Goal: Find contact information: Find contact information

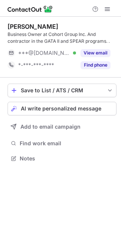
scroll to position [153, 121]
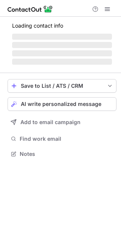
scroll to position [165, 121]
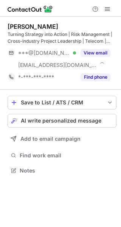
scroll to position [165, 121]
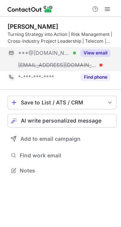
click at [88, 54] on button "View email" at bounding box center [96, 53] width 30 height 8
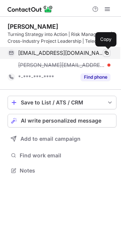
click at [107, 51] on span at bounding box center [107, 53] width 6 height 6
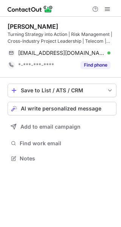
scroll to position [153, 121]
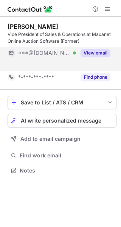
scroll to position [153, 121]
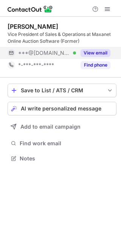
click at [87, 50] on button "View email" at bounding box center [96, 53] width 30 height 8
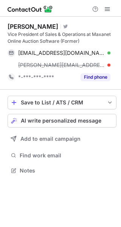
scroll to position [165, 121]
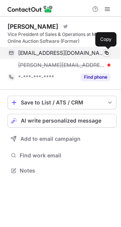
click at [108, 55] on span at bounding box center [107, 53] width 6 height 6
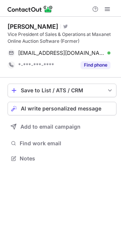
scroll to position [153, 121]
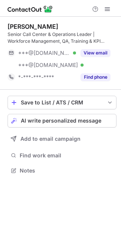
scroll to position [165, 121]
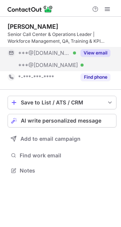
click at [95, 51] on button "View email" at bounding box center [96, 53] width 30 height 8
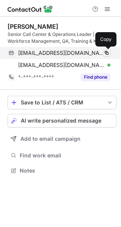
click at [109, 53] on span at bounding box center [107, 53] width 6 height 6
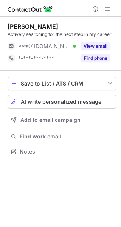
scroll to position [146, 121]
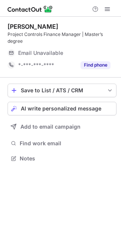
scroll to position [153, 121]
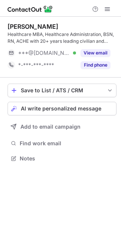
scroll to position [153, 121]
